Goal: Submit feedback/report problem: Submit feedback/report problem

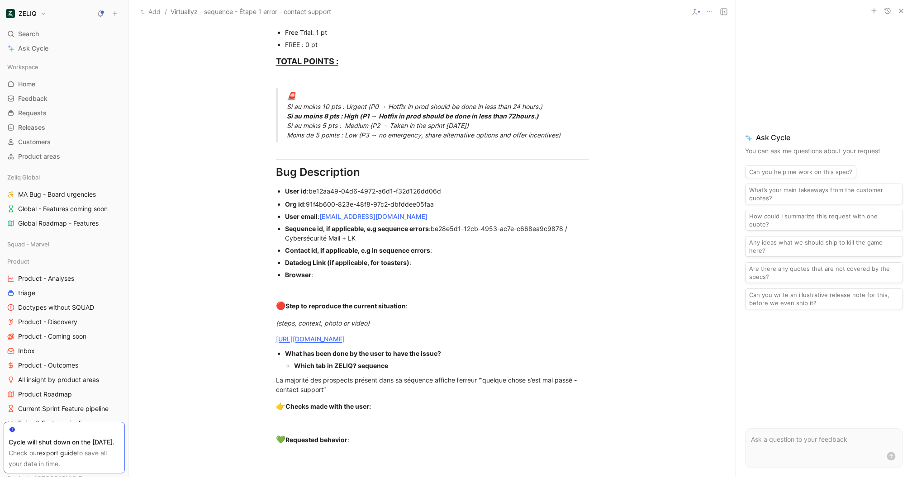
scroll to position [550, 0]
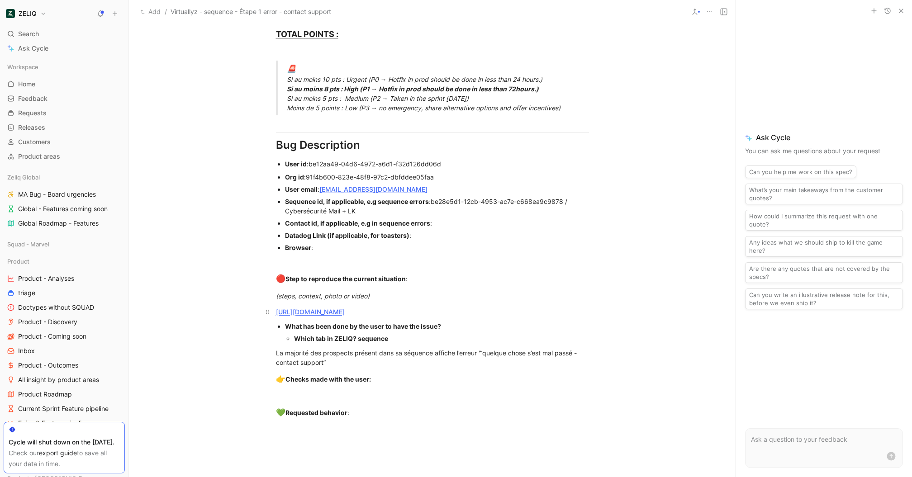
click at [345, 309] on link "https://app.birdie.so/library/40063f54-d107-4736-8981-316c623a9ebc" at bounding box center [310, 312] width 69 height 8
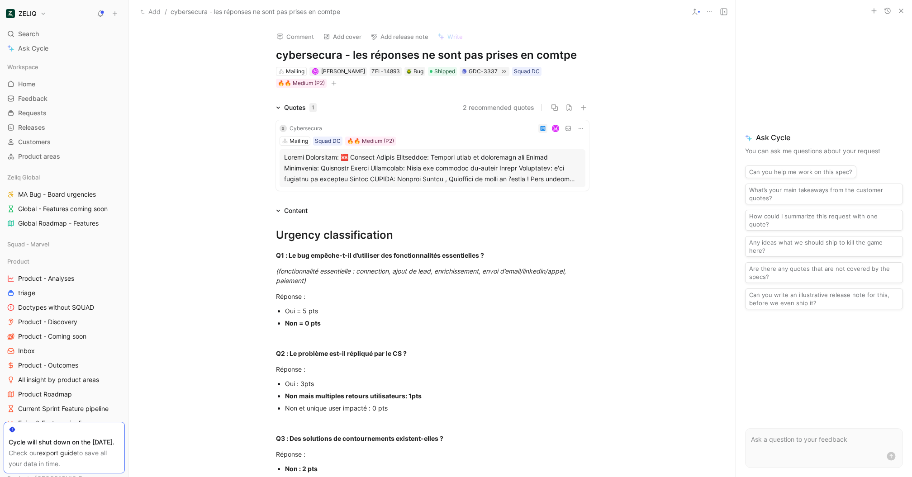
scroll to position [734, 0]
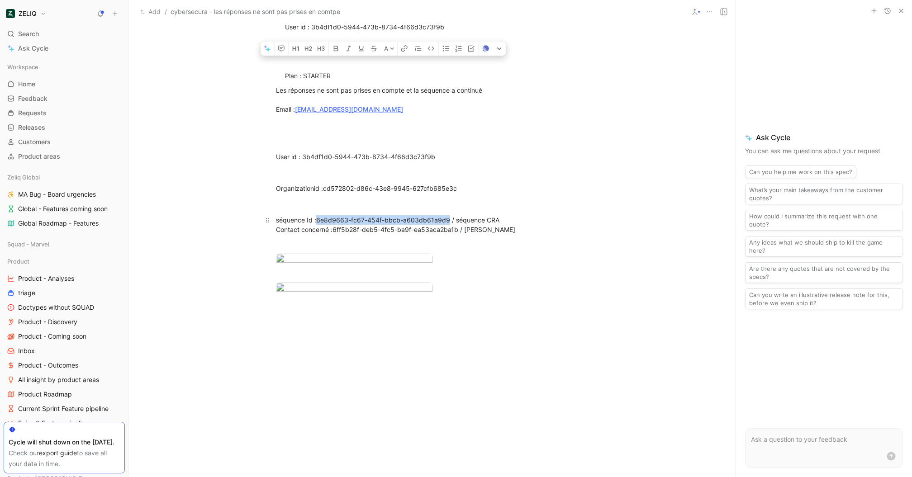
drag, startPoint x: 447, startPoint y: 219, endPoint x: 319, endPoint y: 217, distance: 128.4
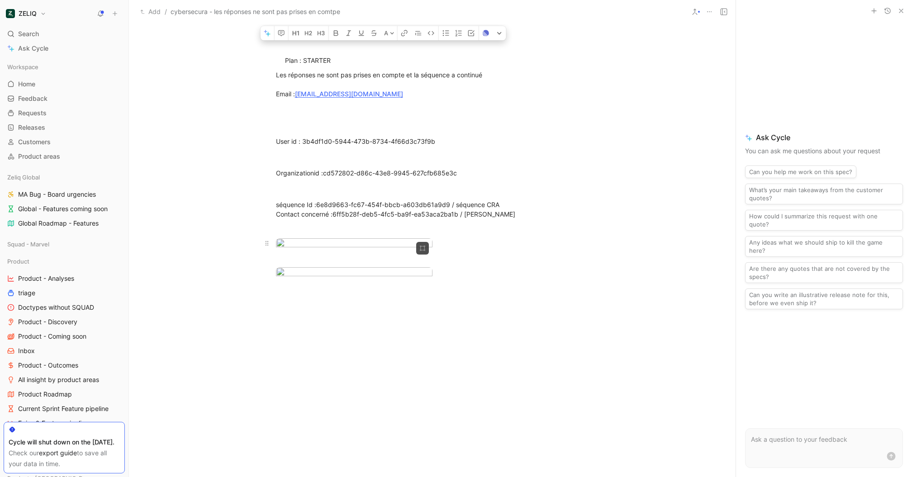
click at [494, 250] on div at bounding box center [432, 244] width 313 height 12
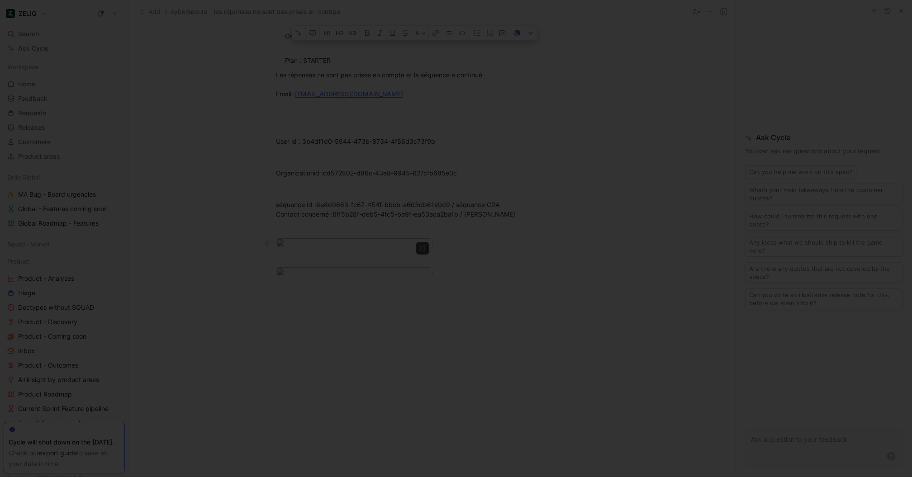
click at [340, 299] on body "ZELIQ Search ⌘ K Ask Cycle Workspace Home G then H Feedback G then F Requests G…" at bounding box center [456, 238] width 912 height 477
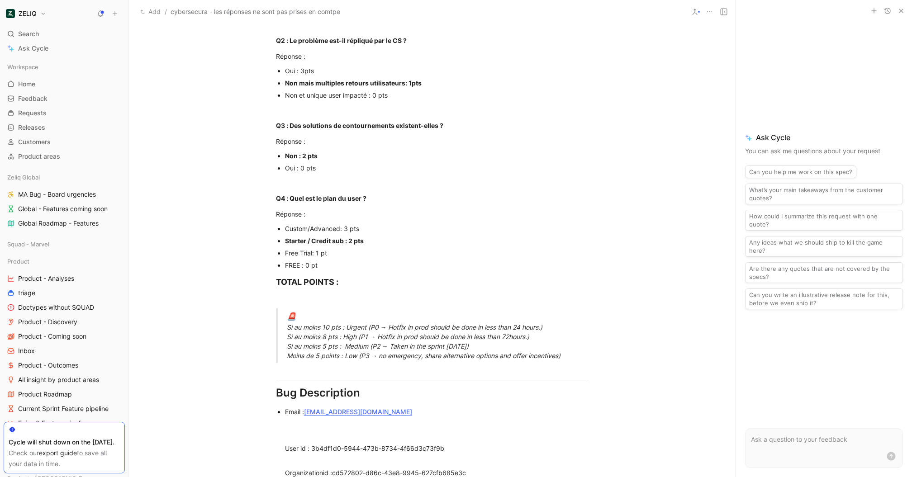
scroll to position [0, 0]
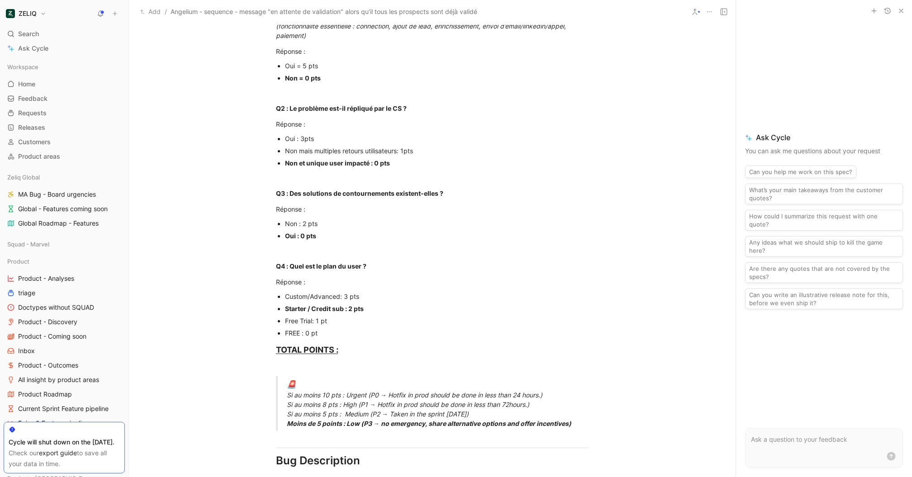
scroll to position [284, 0]
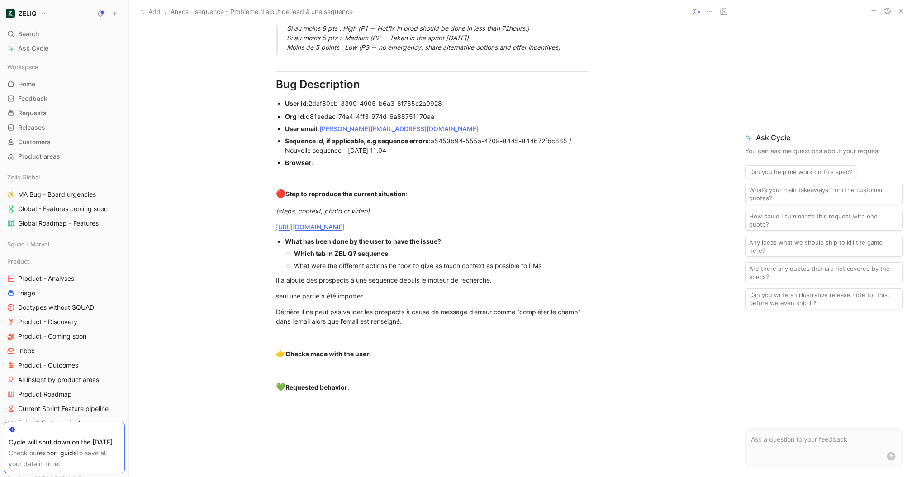
scroll to position [632, 0]
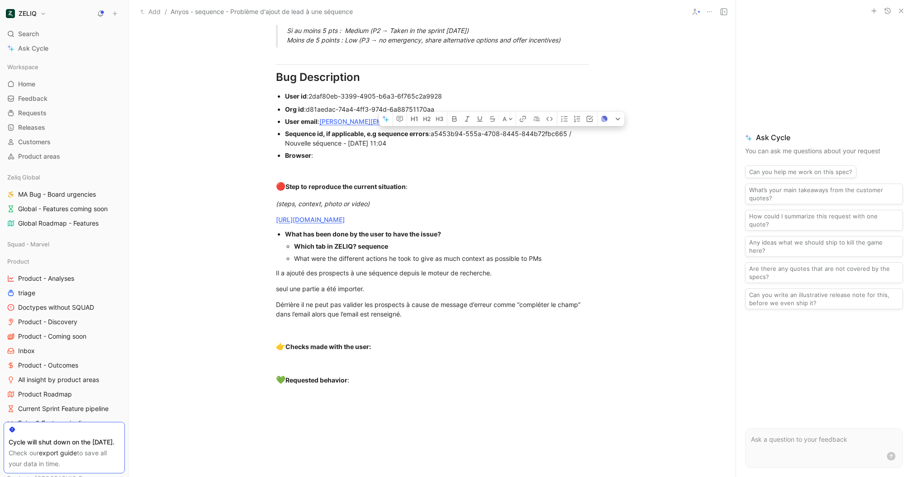
click at [547, 156] on div "Browser :" at bounding box center [437, 155] width 304 height 9
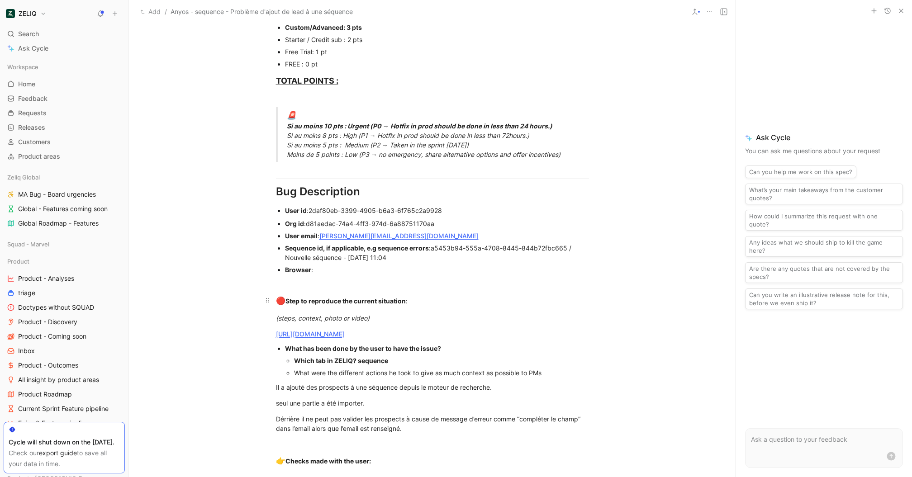
scroll to position [457, 0]
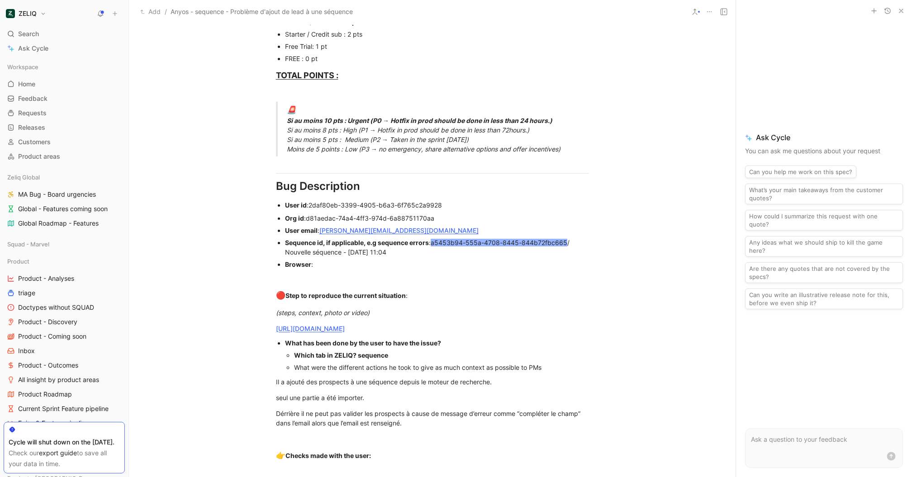
scroll to position [640, 0]
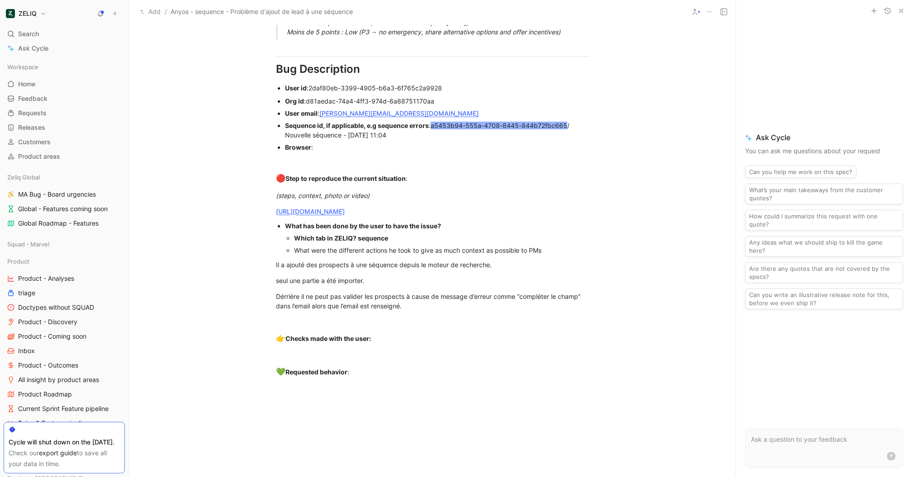
click at [345, 210] on link "[URL][DOMAIN_NAME]" at bounding box center [310, 212] width 69 height 8
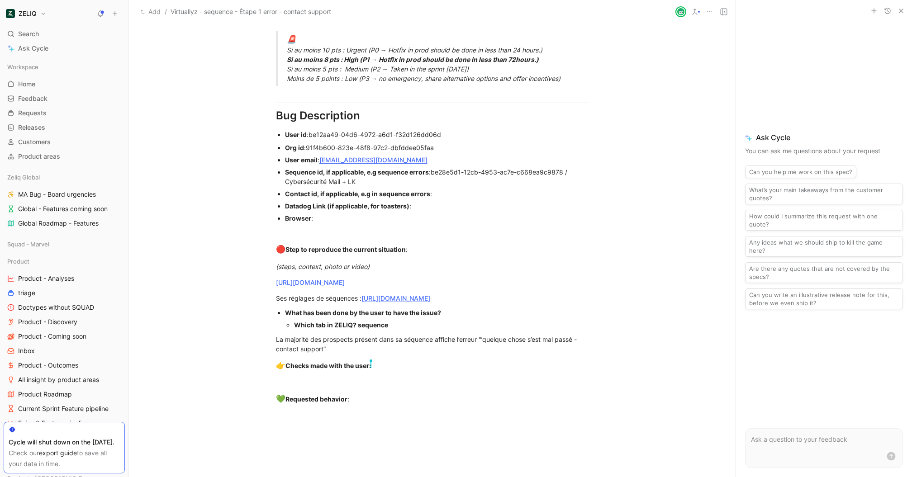
scroll to position [583, 0]
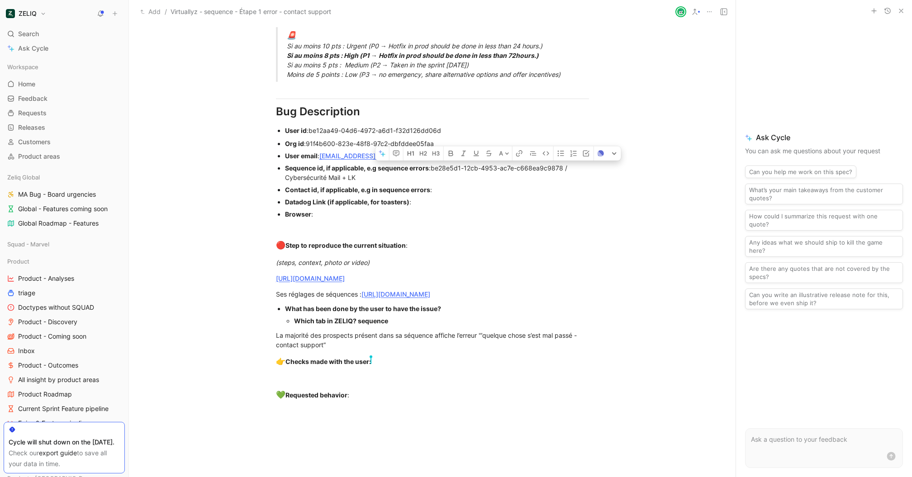
drag, startPoint x: 563, startPoint y: 166, endPoint x: 434, endPoint y: 163, distance: 128.9
click at [571, 172] on div "Sequence id, if applicable, e.g sequence errors : be28e5d1-12cb-4953-ac7e-c668e…" at bounding box center [437, 172] width 304 height 19
drag, startPoint x: 564, startPoint y: 165, endPoint x: 435, endPoint y: 165, distance: 129.3
copy div "be28e5d1-12cb-4953-ac7e-c668ea9c9878"
drag, startPoint x: 566, startPoint y: 164, endPoint x: 435, endPoint y: 163, distance: 131.1
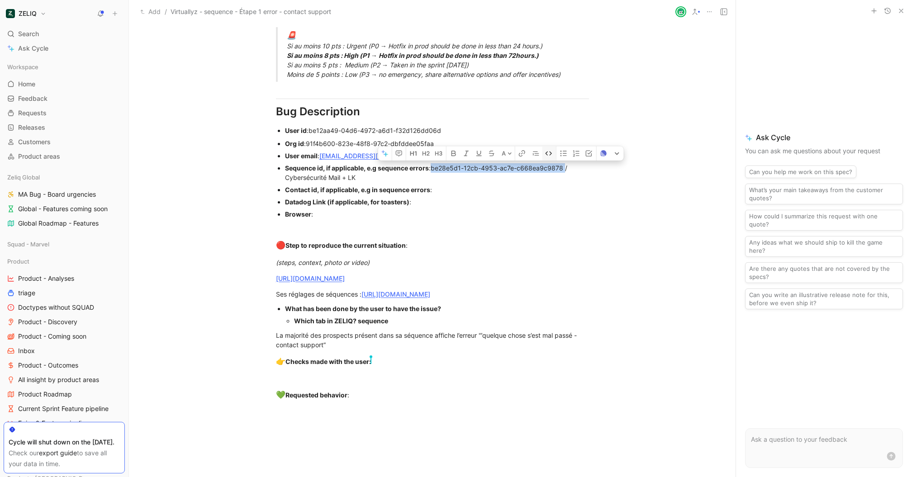
copy span "be28e5d1-12cb-4953-ac7e-c668ea9c9878"
click at [424, 123] on div "Urgency classification Q1 : Le bug empêche-t-il d’utiliser des fonctionnalités …" at bounding box center [432, 24] width 606 height 805
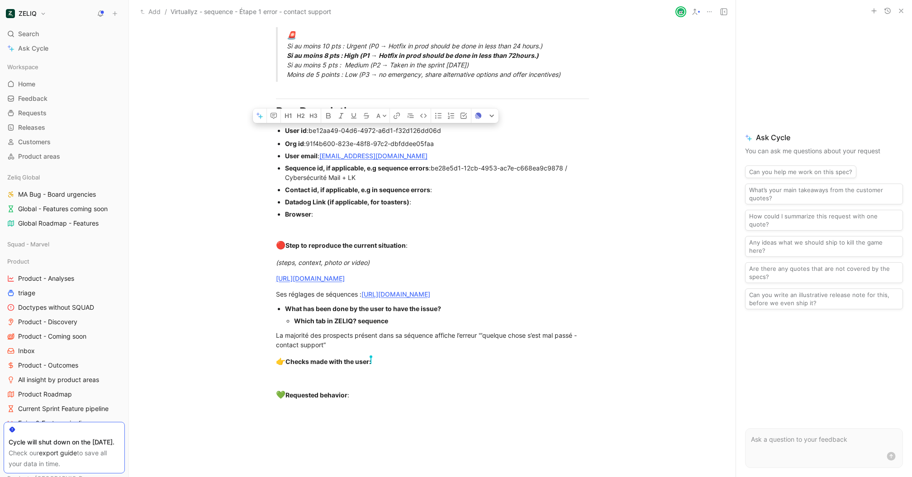
drag, startPoint x: 445, startPoint y: 128, endPoint x: 309, endPoint y: 128, distance: 136.1
copy span "be12aa49-04d6-4972-a6d1-f32d126dd06d"
copy div "be12aa49-04d6-4972-a6d1-f32d126dd06d"
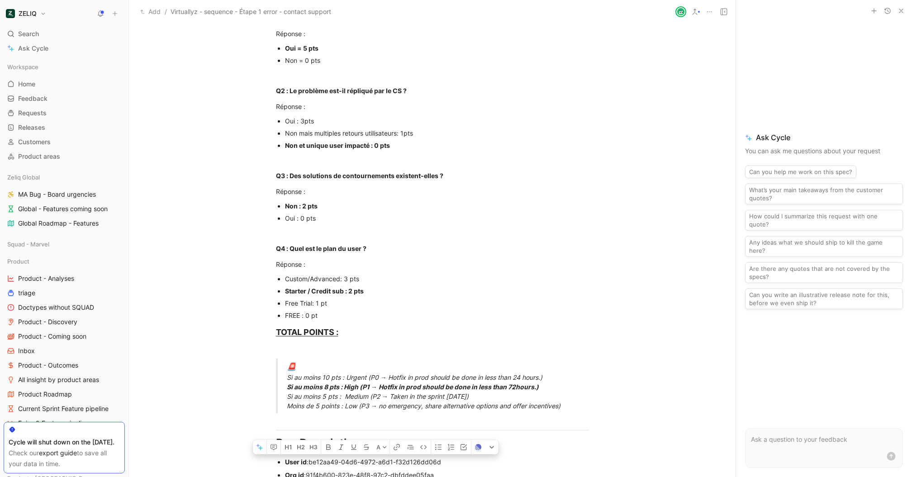
scroll to position [0, 0]
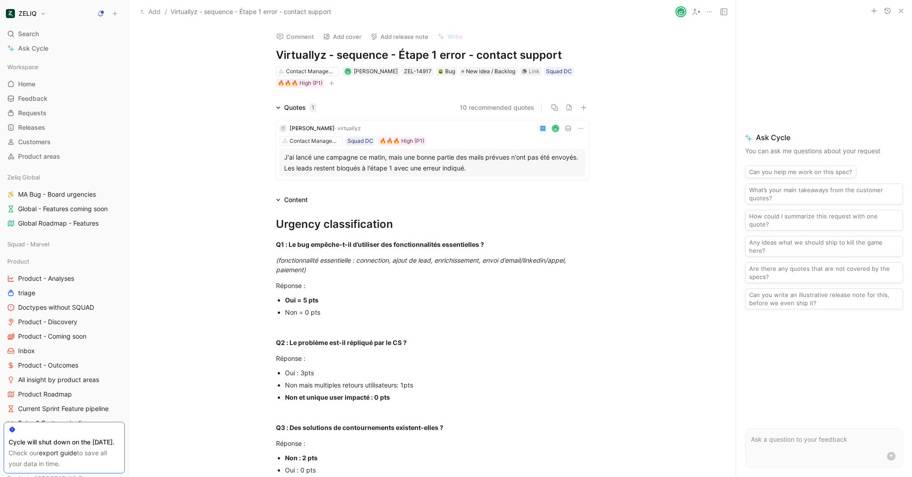
click at [305, 32] on button "Comment" at bounding box center [295, 36] width 46 height 13
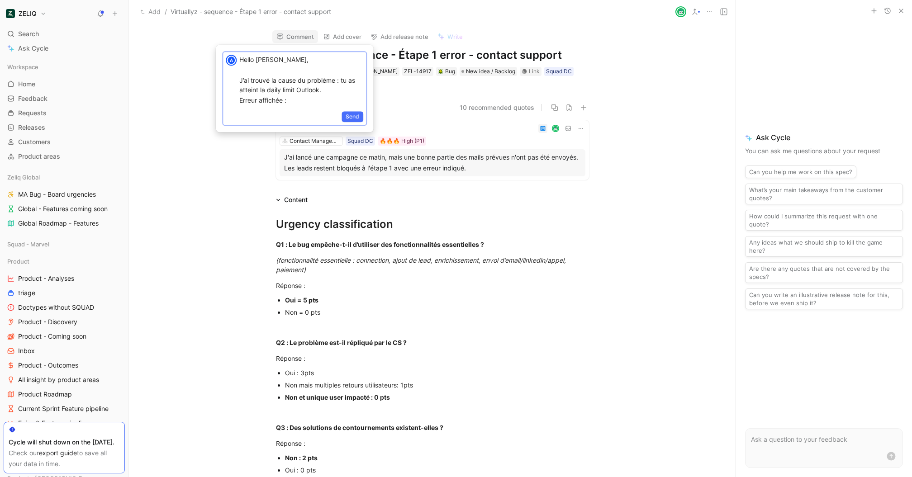
scroll to position [166, 0]
click at [352, 113] on span "Send" at bounding box center [352, 116] width 14 height 9
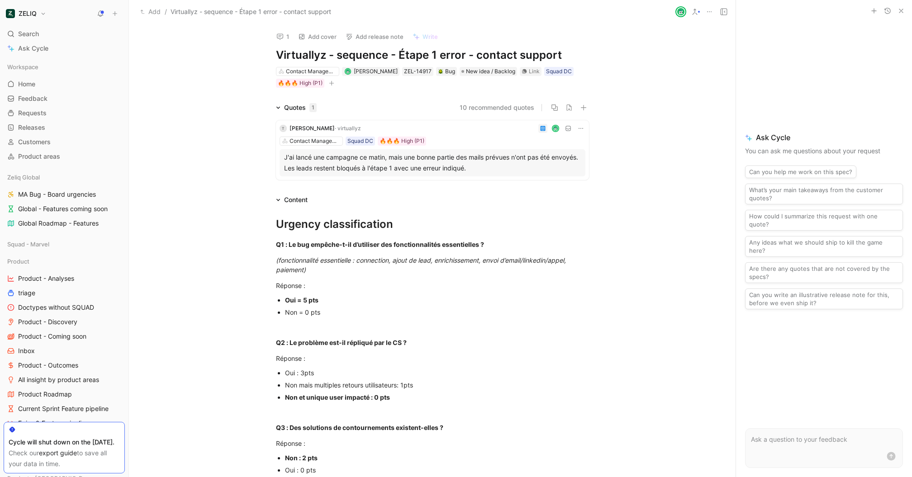
click at [501, 76] on div "Contact Management Lucas Damoiseau ZEL-14917 Bug New idea / Backlog Link Squad …" at bounding box center [432, 77] width 315 height 23
click at [501, 69] on span "New idea / Backlog" at bounding box center [490, 71] width 49 height 9
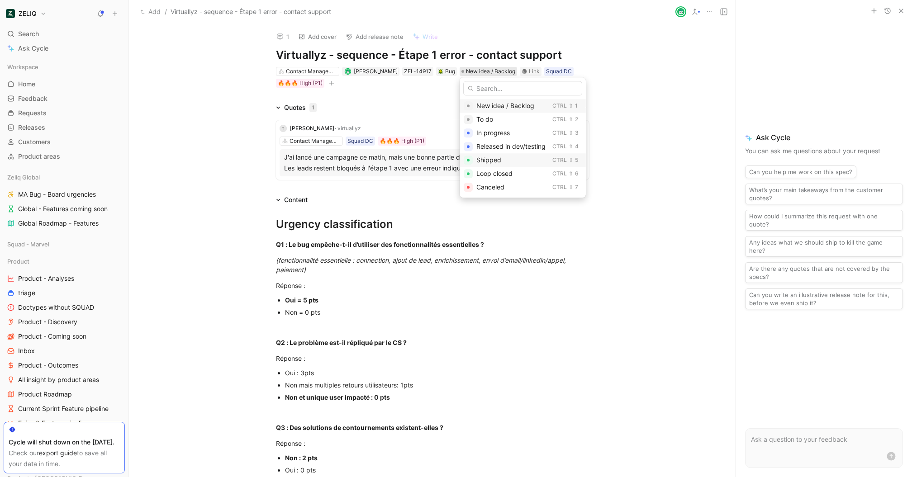
click at [508, 165] on div "Shipped" at bounding box center [512, 160] width 72 height 11
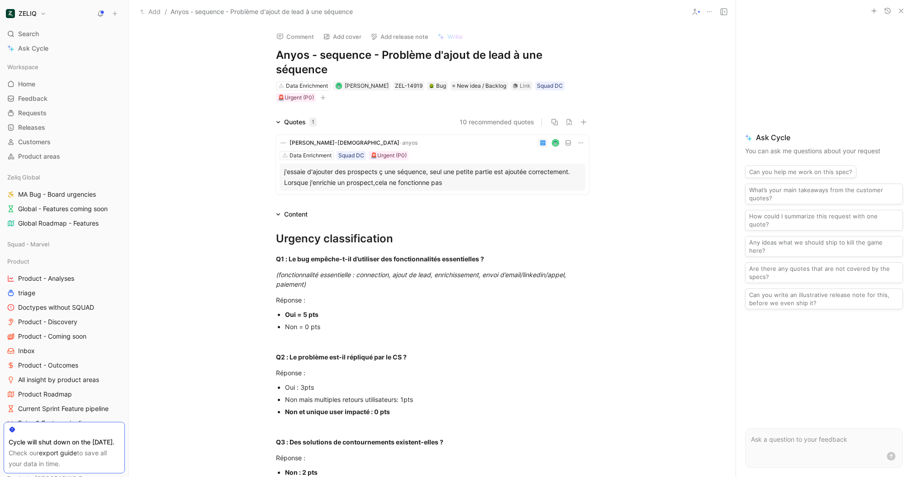
click at [527, 90] on div "Data Enrichment Lucas Damoiseau ZEL-14919 Bug New idea / Backlog Link Squad DC …" at bounding box center [432, 91] width 315 height 23
click at [526, 88] on div "Link" at bounding box center [525, 85] width 11 height 9
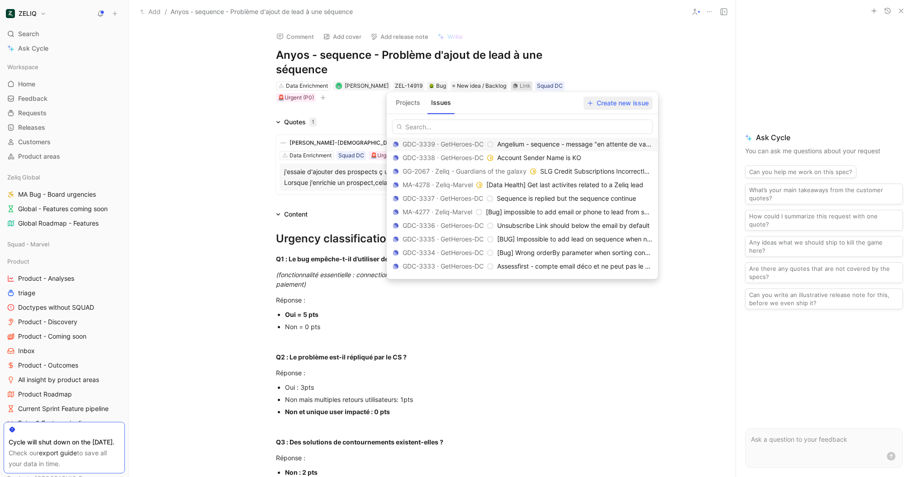
click at [618, 104] on span "Create new issue" at bounding box center [617, 103] width 61 height 11
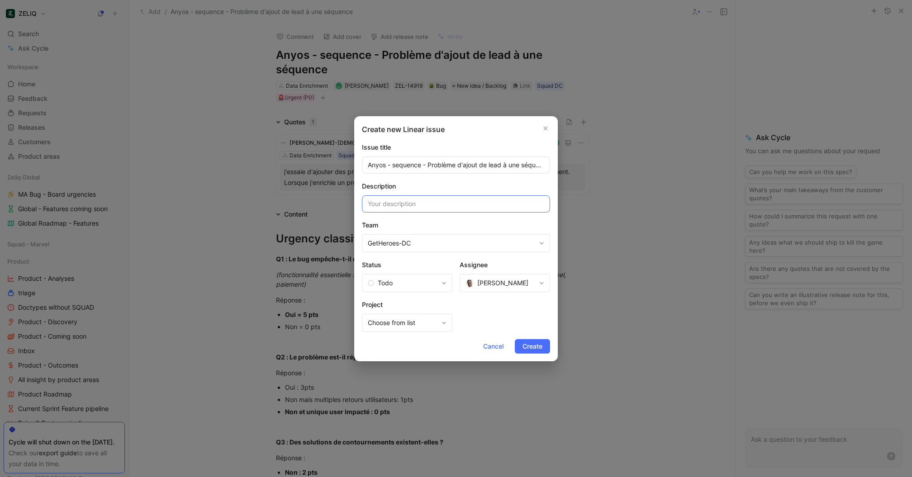
click at [458, 203] on input at bounding box center [456, 203] width 188 height 17
click at [502, 290] on button "Laurent LUCIANO" at bounding box center [504, 283] width 90 height 18
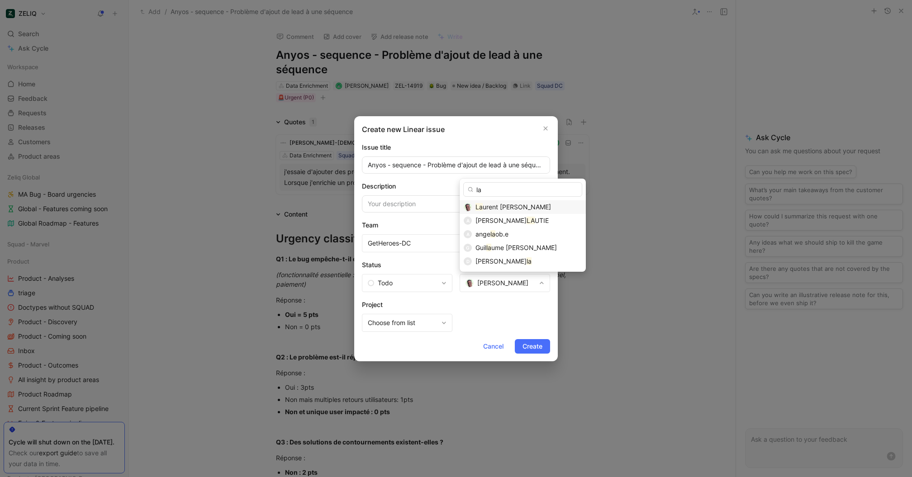
type input "l"
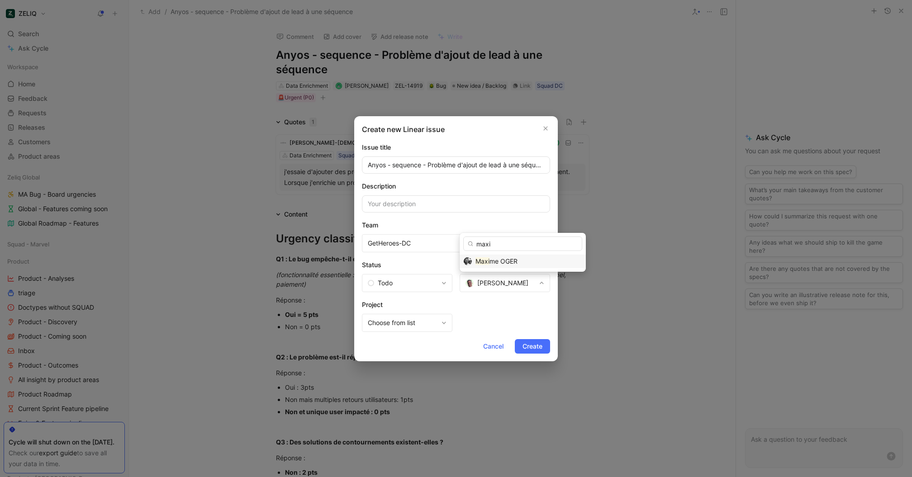
type input "maxi"
click at [442, 192] on div "Description" at bounding box center [456, 197] width 188 height 32
click at [442, 204] on input at bounding box center [456, 203] width 188 height 17
click at [537, 341] on span "Create" at bounding box center [532, 346] width 20 height 11
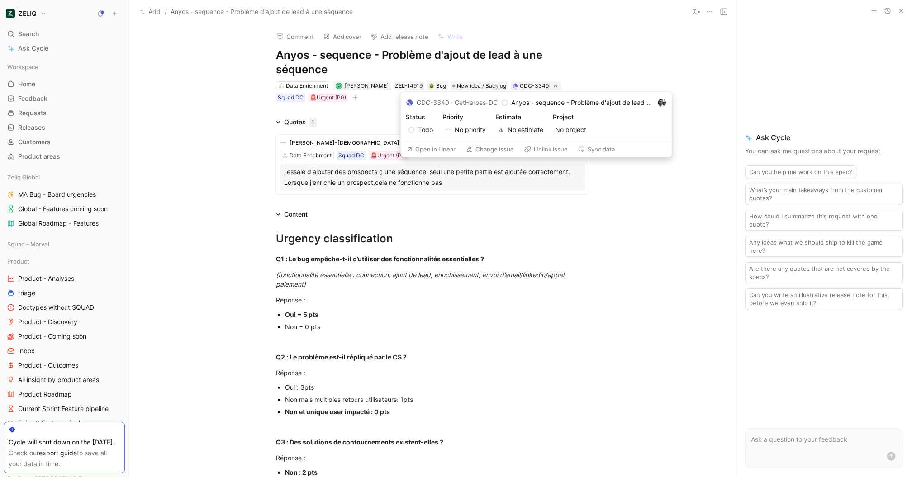
click at [428, 150] on button "Open in Linear" at bounding box center [430, 149] width 57 height 13
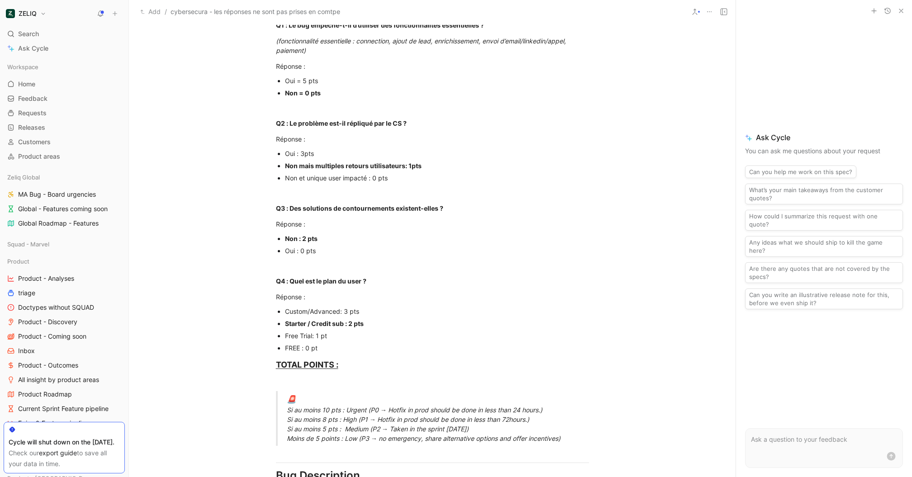
scroll to position [22, 0]
